Goal: Transaction & Acquisition: Obtain resource

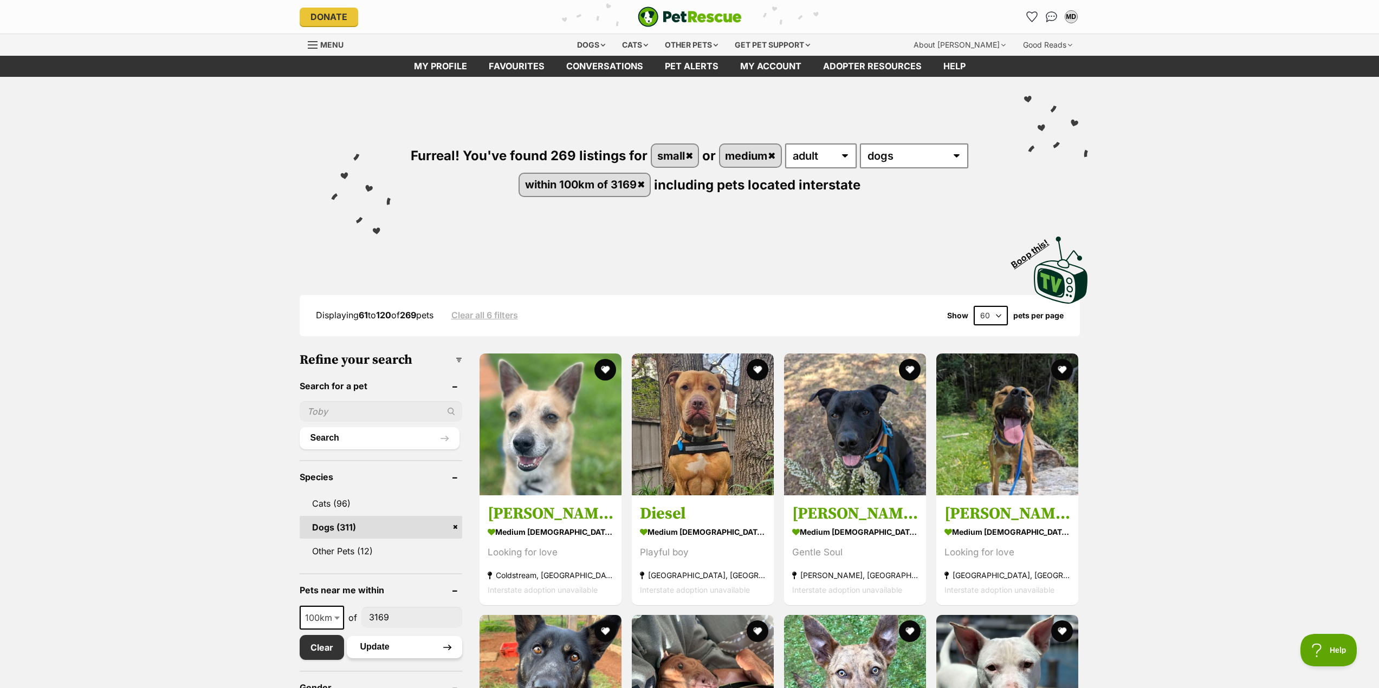
click at [377, 648] on button "Update" at bounding box center [404, 647] width 115 height 22
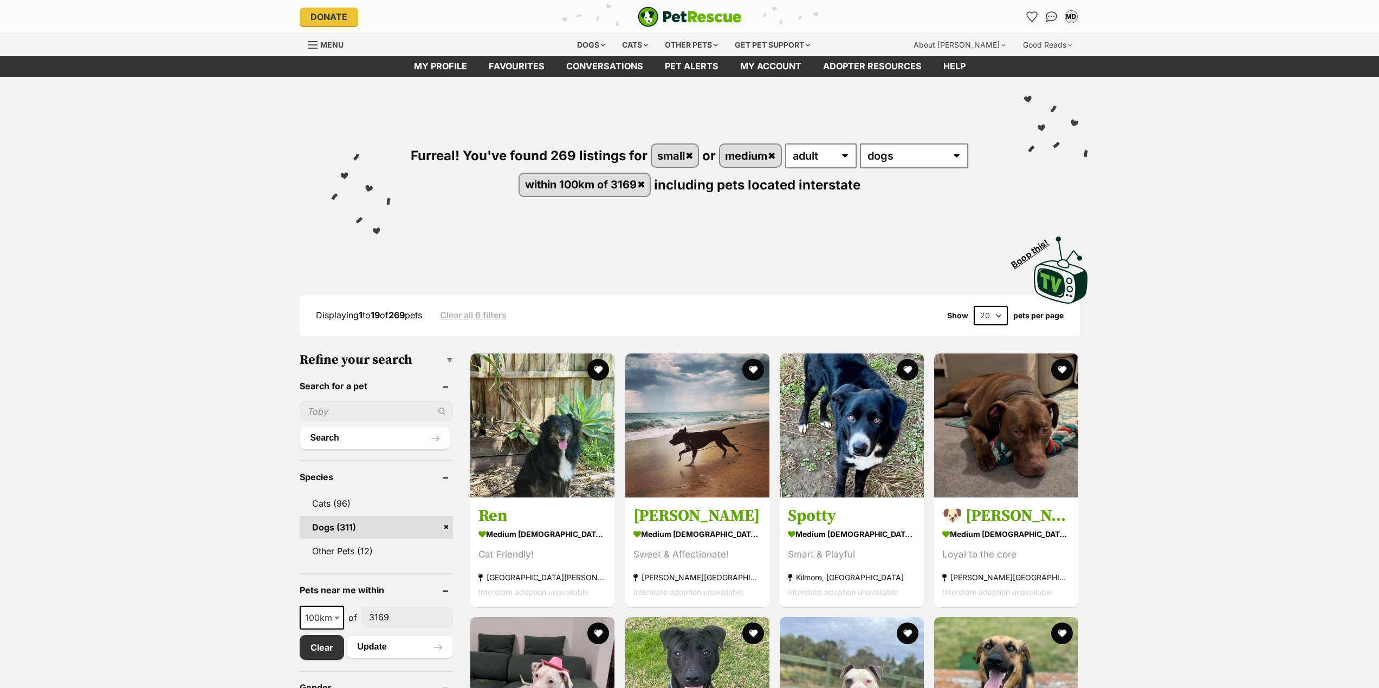
click at [998, 316] on select "20 40 60" at bounding box center [990, 316] width 34 height 20
select select "60"
click at [973, 306] on select "20 40 60" at bounding box center [990, 316] width 34 height 20
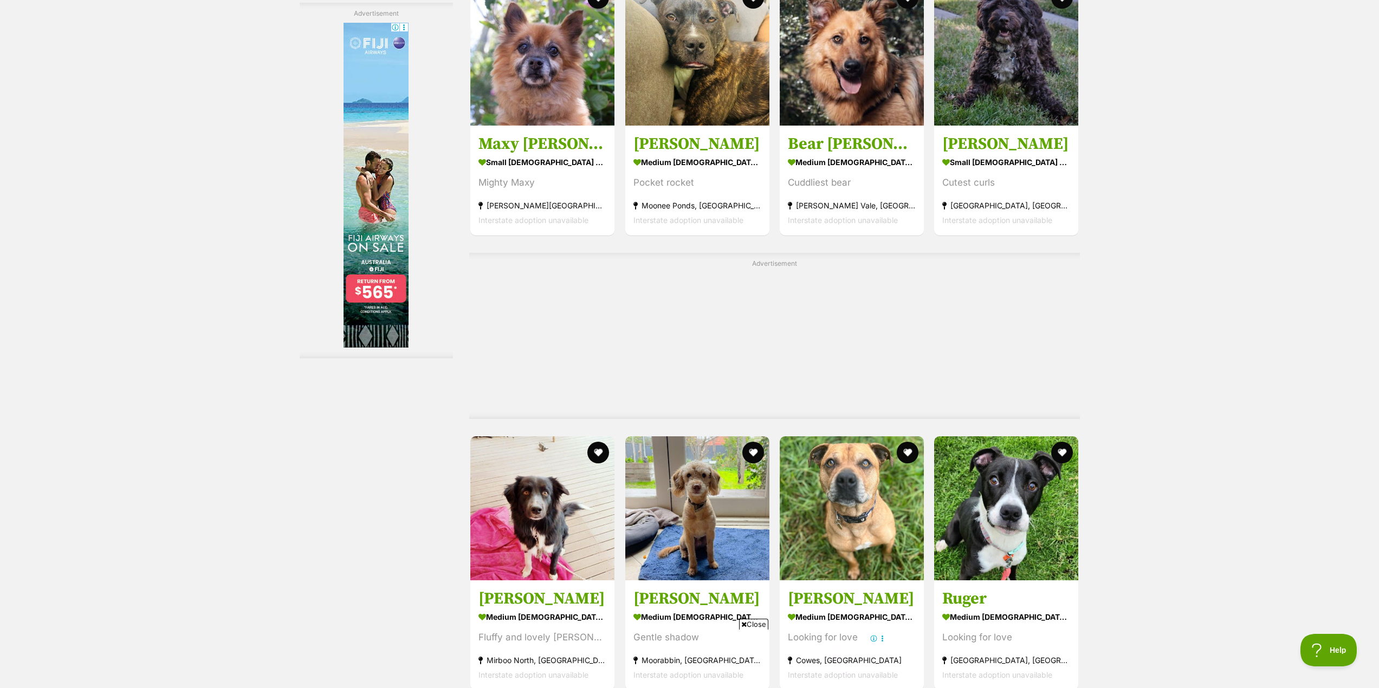
scroll to position [1842, 0]
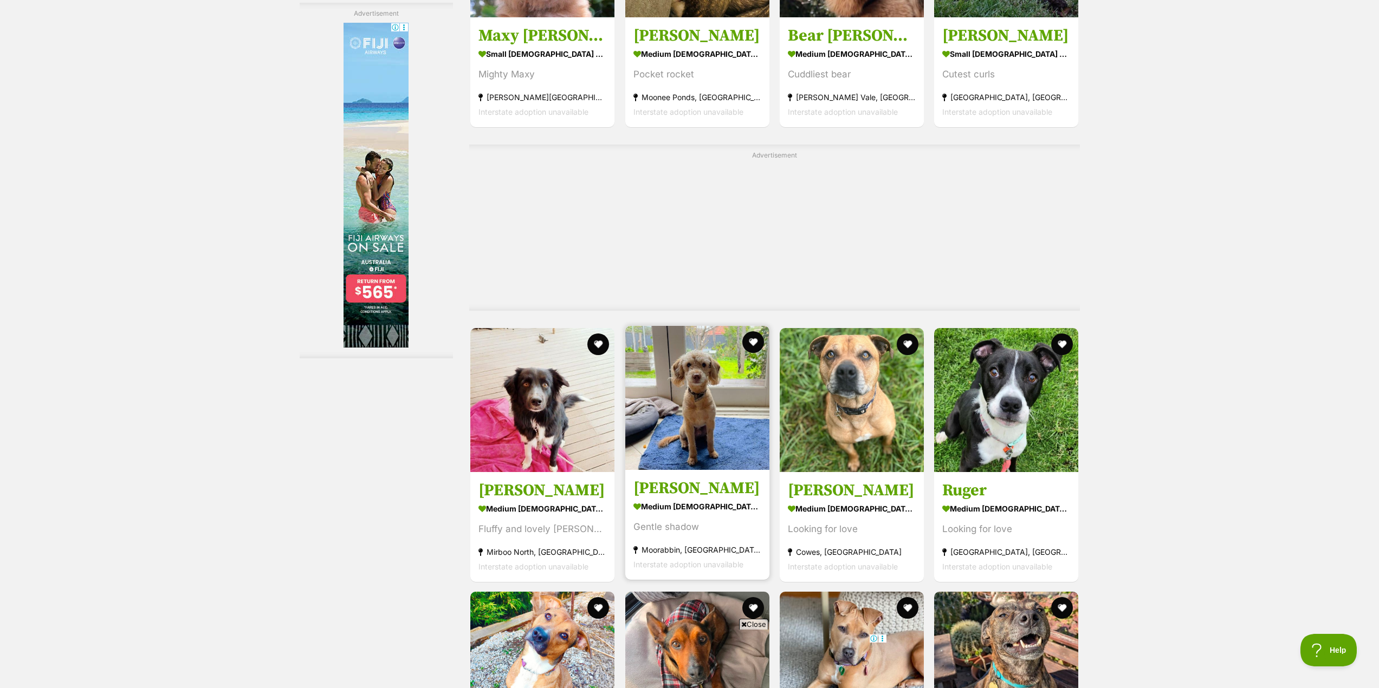
click at [700, 410] on img at bounding box center [697, 398] width 144 height 144
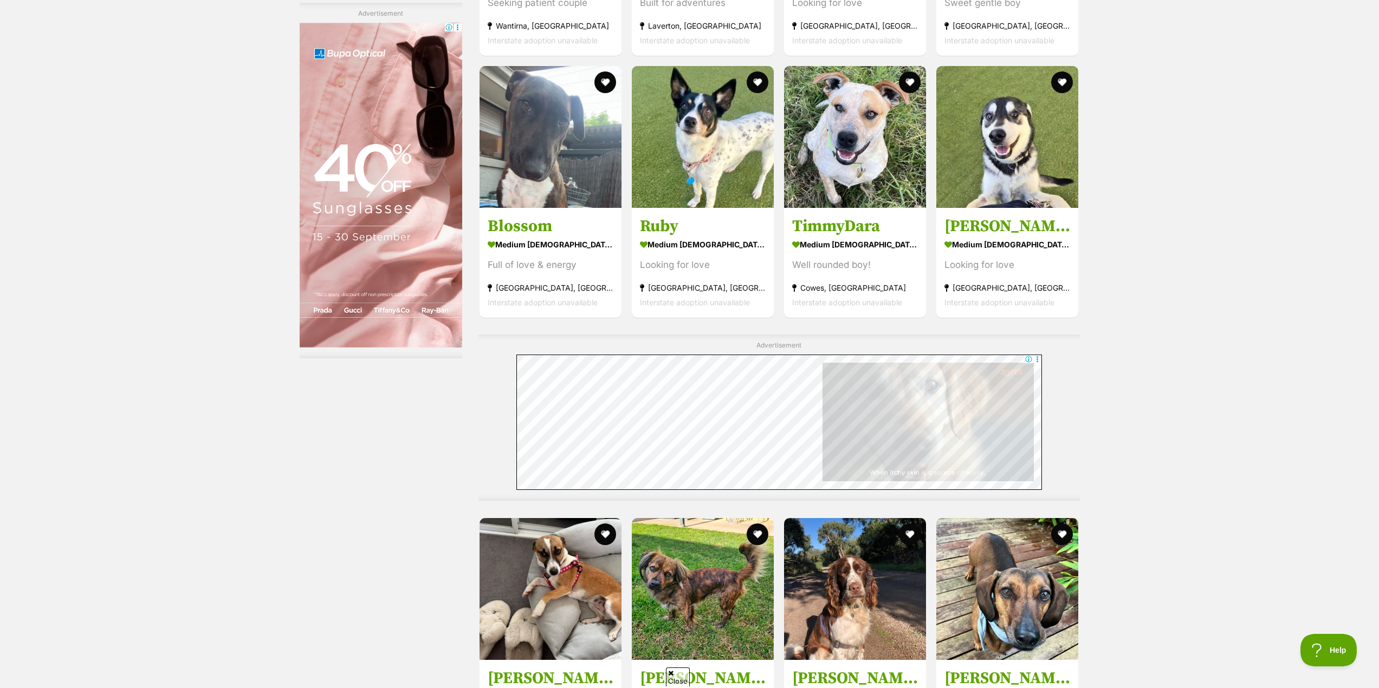
scroll to position [3629, 0]
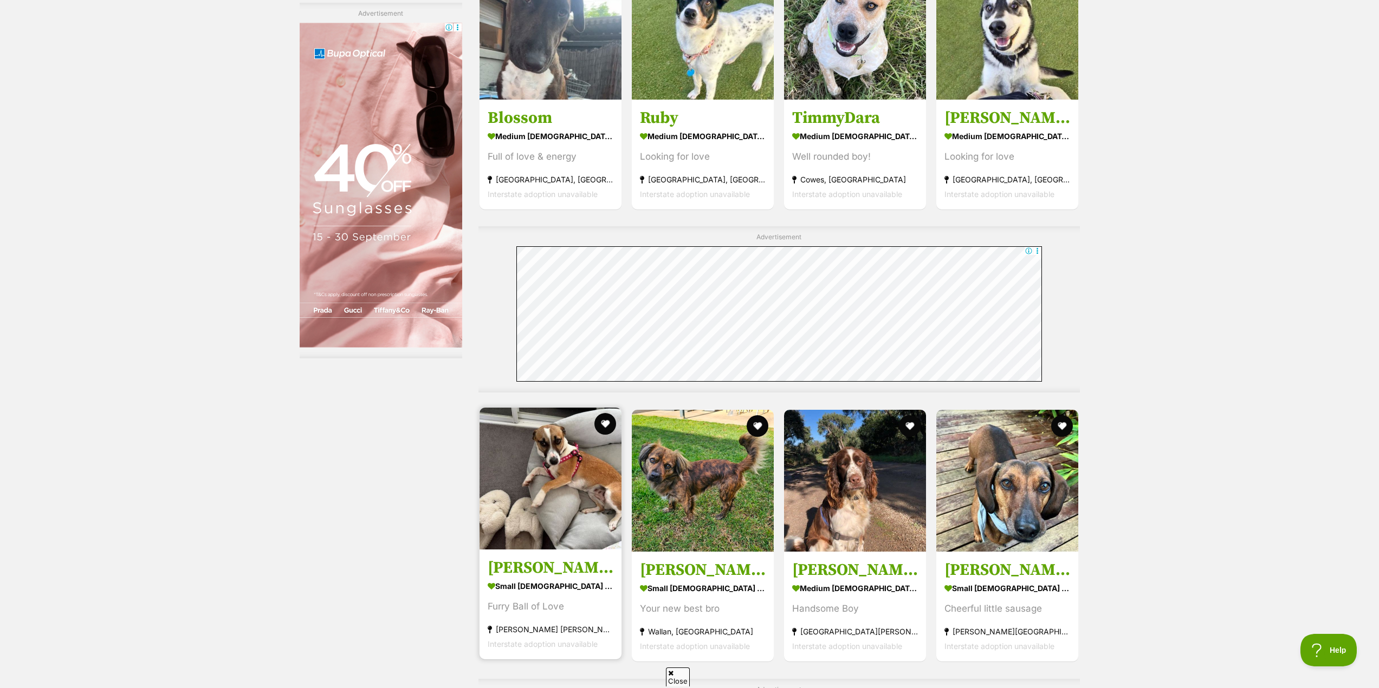
click at [567, 446] on img at bounding box center [550, 479] width 142 height 142
